Goal: Task Accomplishment & Management: Manage account settings

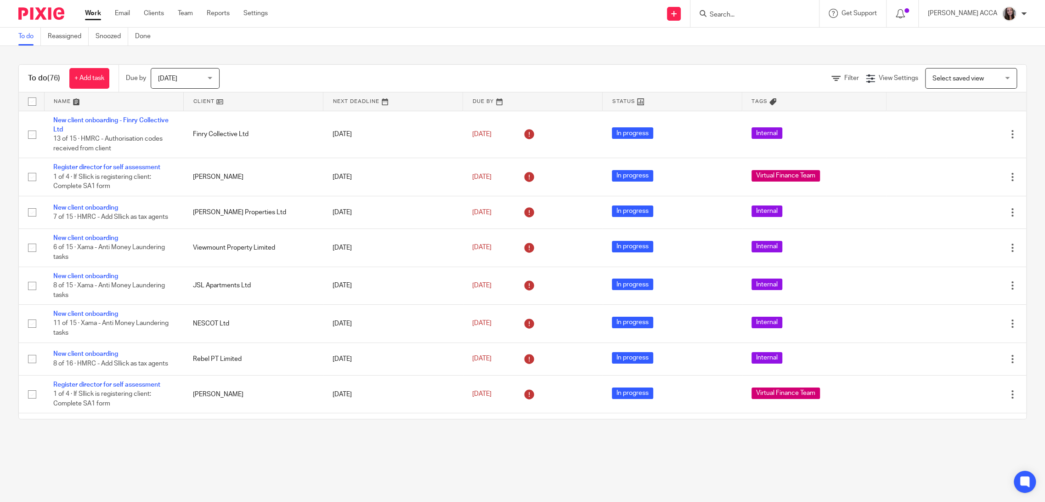
click at [735, 15] on input "Search" at bounding box center [750, 15] width 83 height 8
click at [253, 8] on div "Work Email Clients Team Reports Settings Work Email Clients Team Reports Settin…" at bounding box center [179, 13] width 206 height 27
click at [259, 11] on link "Settings" at bounding box center [255, 13] width 24 height 9
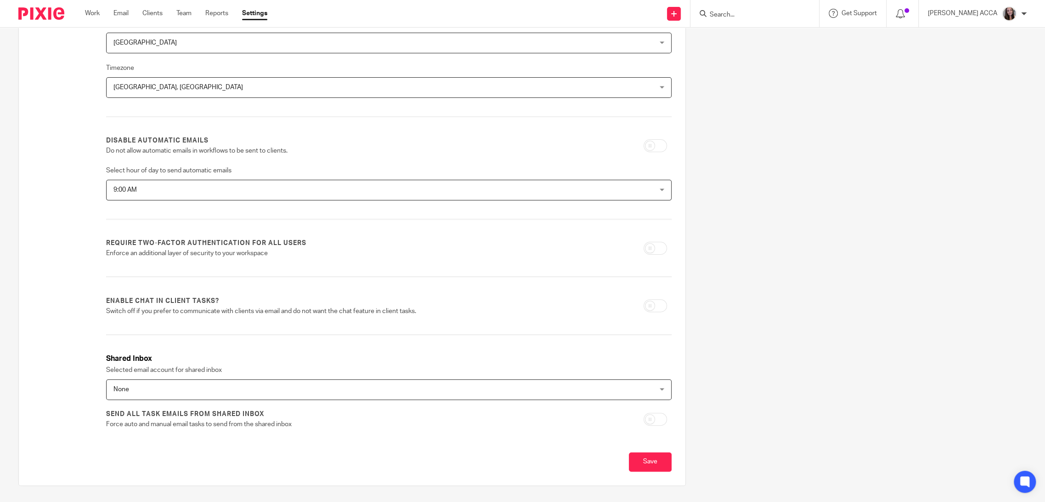
scroll to position [124, 0]
click at [283, 385] on span "None" at bounding box center [336, 389] width 446 height 19
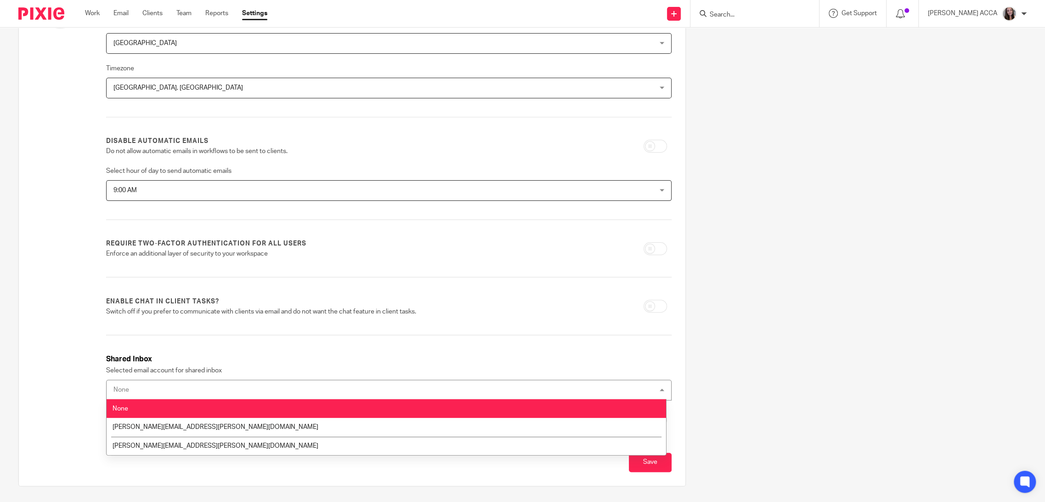
click at [327, 350] on div "Firm name Alvah Country United Kingdom United Kingdom Afghanistan Albania Alger…" at bounding box center [388, 205] width 565 height 465
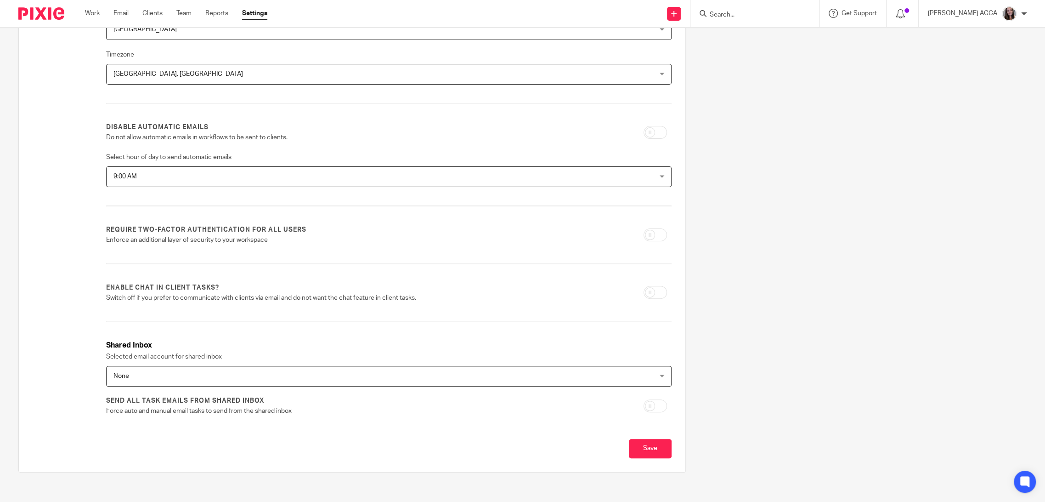
scroll to position [140, 0]
